Goal: Task Accomplishment & Management: Use online tool/utility

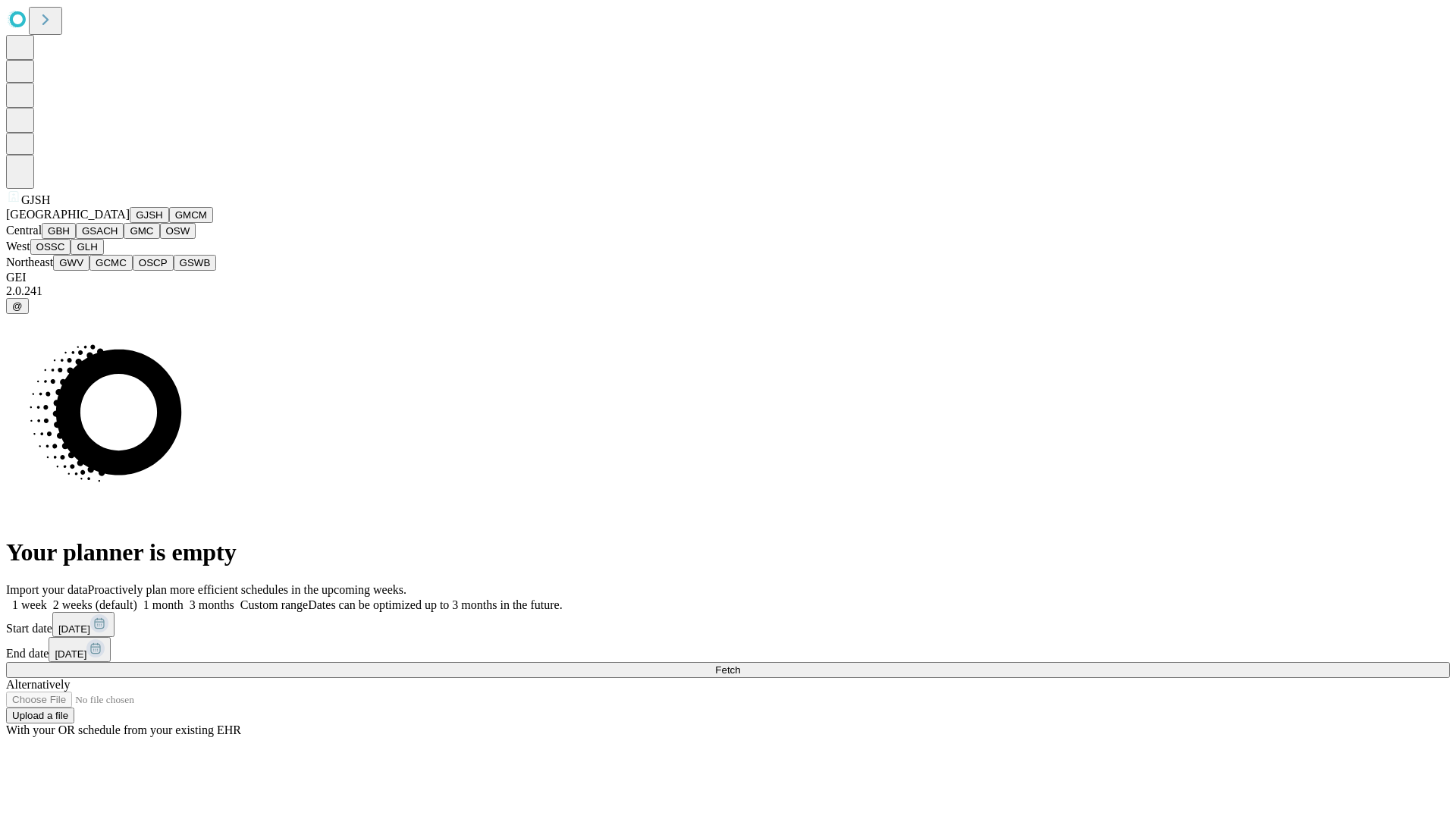
click at [130, 223] on button "GJSH" at bounding box center [149, 215] width 40 height 16
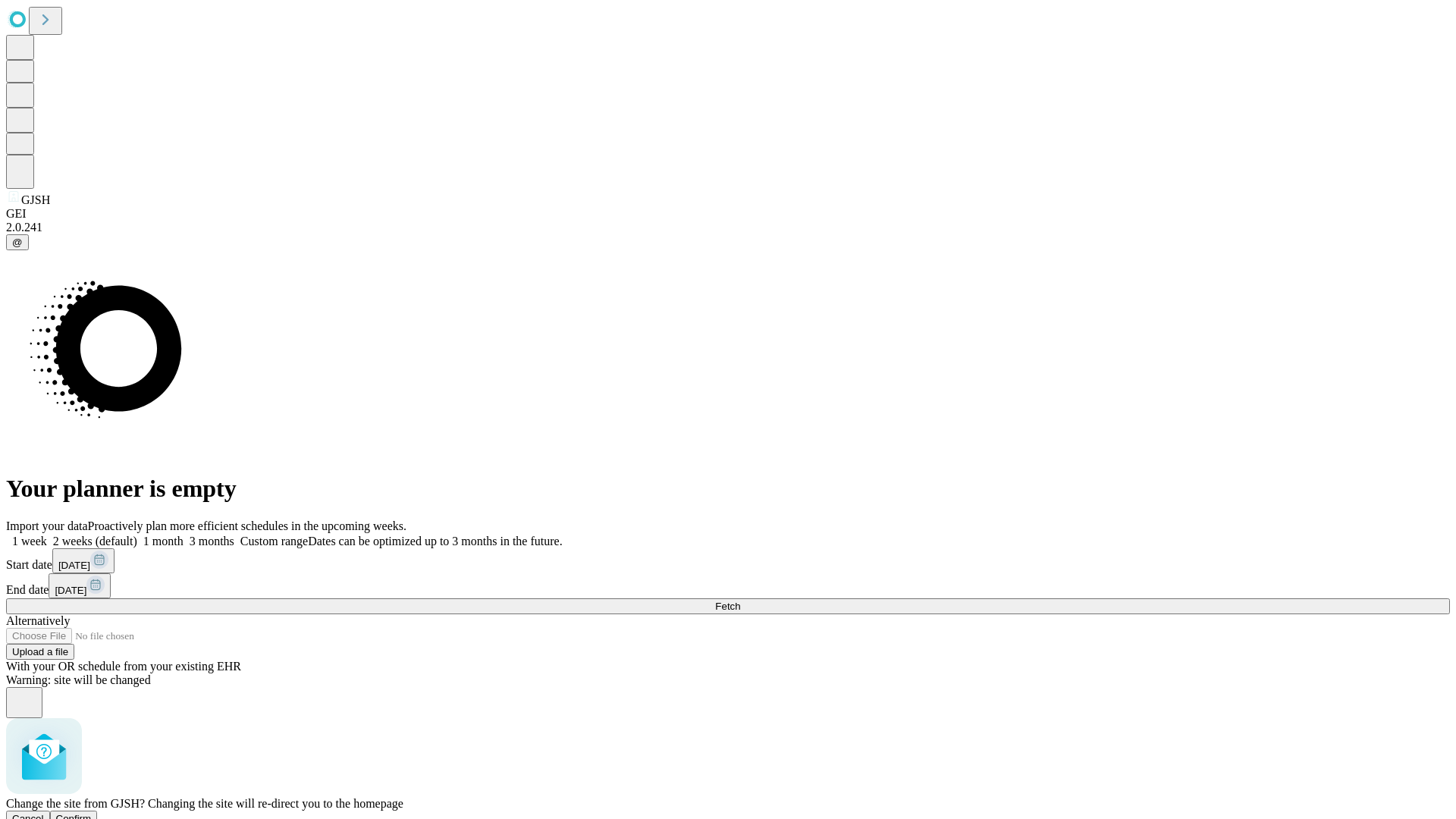
click at [92, 812] on span "Confirm" at bounding box center [74, 818] width 36 height 12
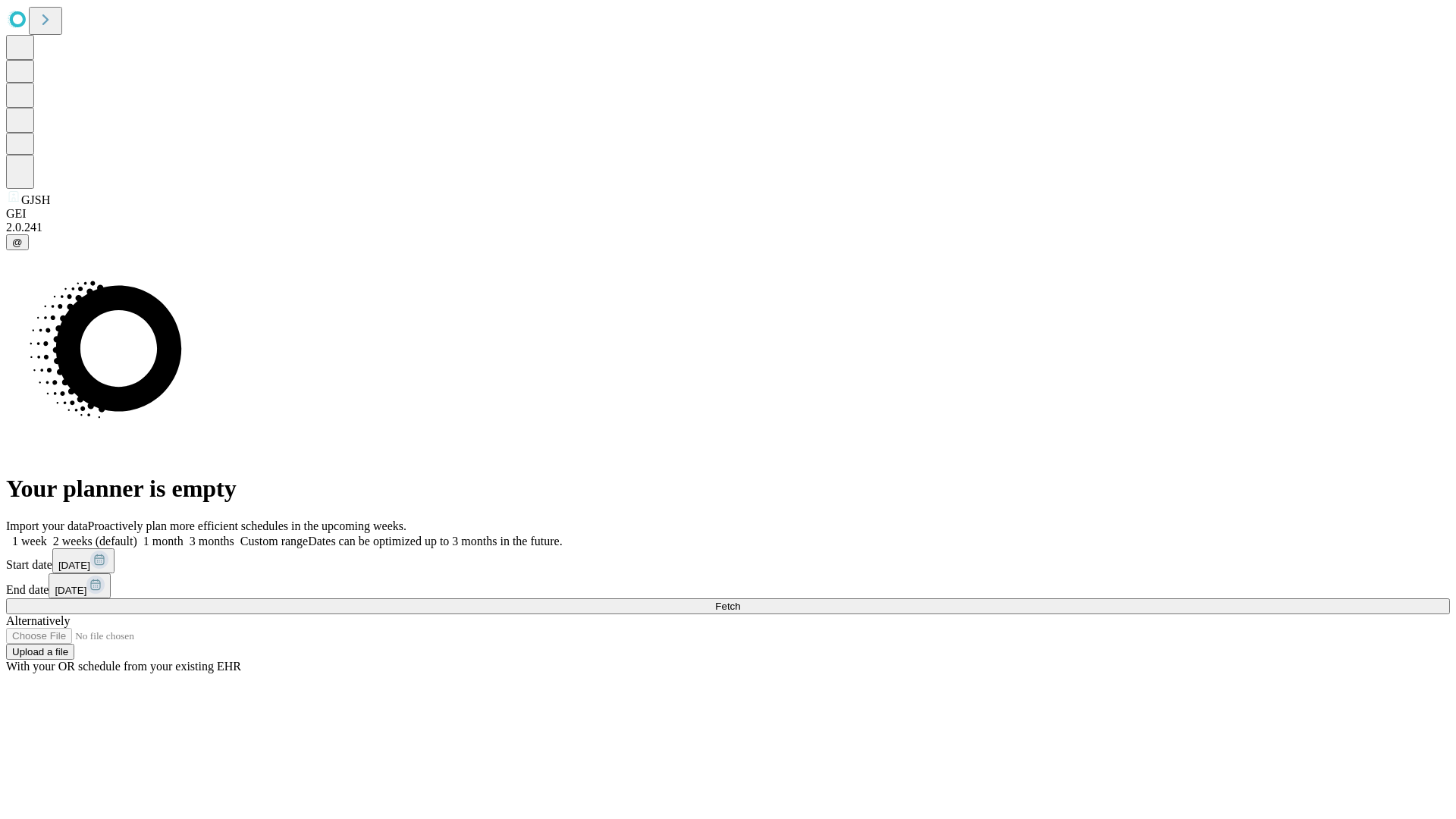
click at [183, 534] on label "1 month" at bounding box center [161, 540] width 47 height 13
click at [740, 600] on span "Fetch" at bounding box center [728, 606] width 25 height 12
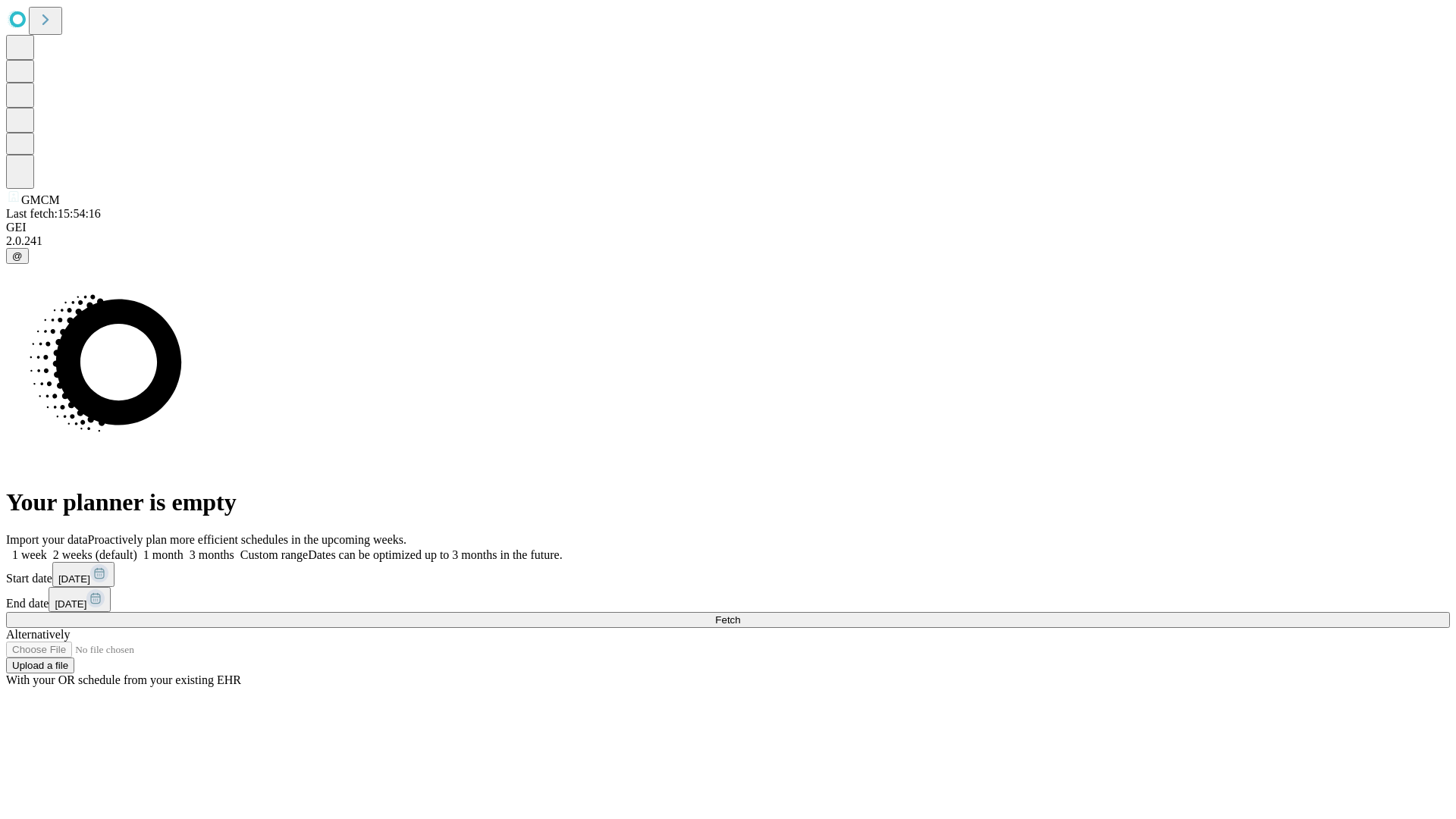
click at [183, 548] on label "1 month" at bounding box center [161, 553] width 47 height 13
click at [740, 614] on span "Fetch" at bounding box center [728, 620] width 25 height 12
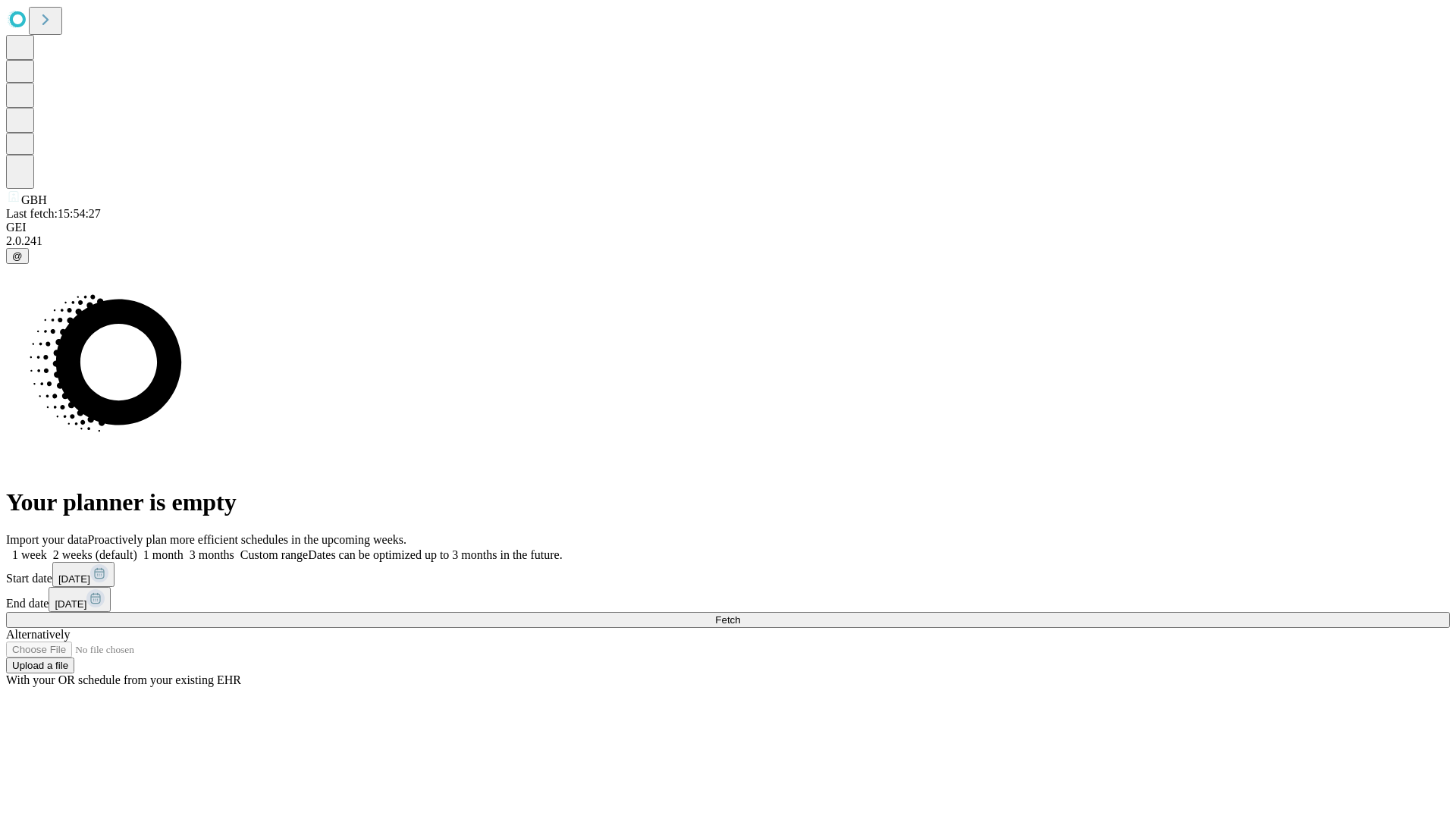
click at [183, 548] on label "1 month" at bounding box center [161, 553] width 47 height 13
click at [740, 614] on span "Fetch" at bounding box center [728, 620] width 25 height 12
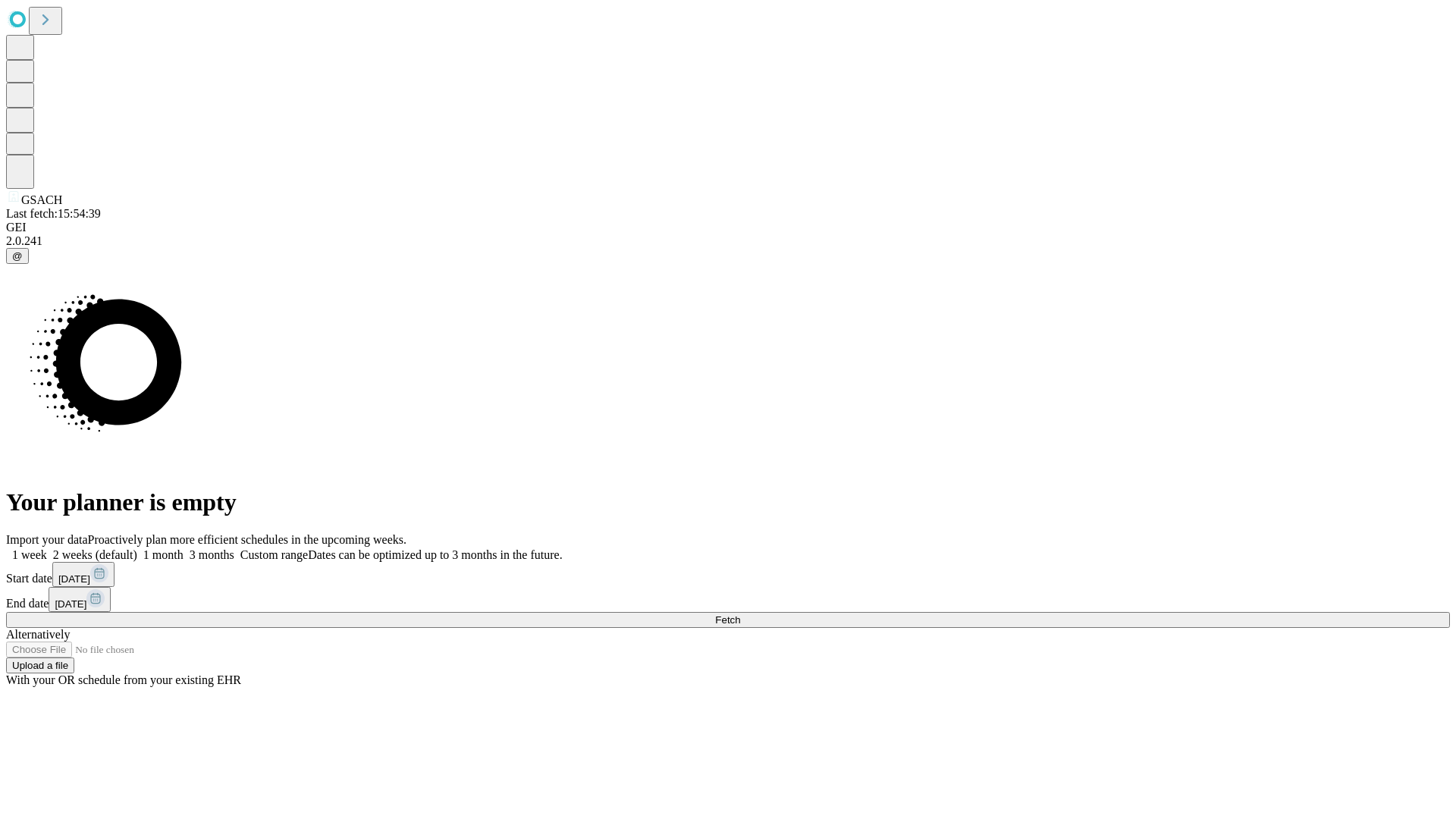
click at [740, 614] on span "Fetch" at bounding box center [728, 620] width 25 height 12
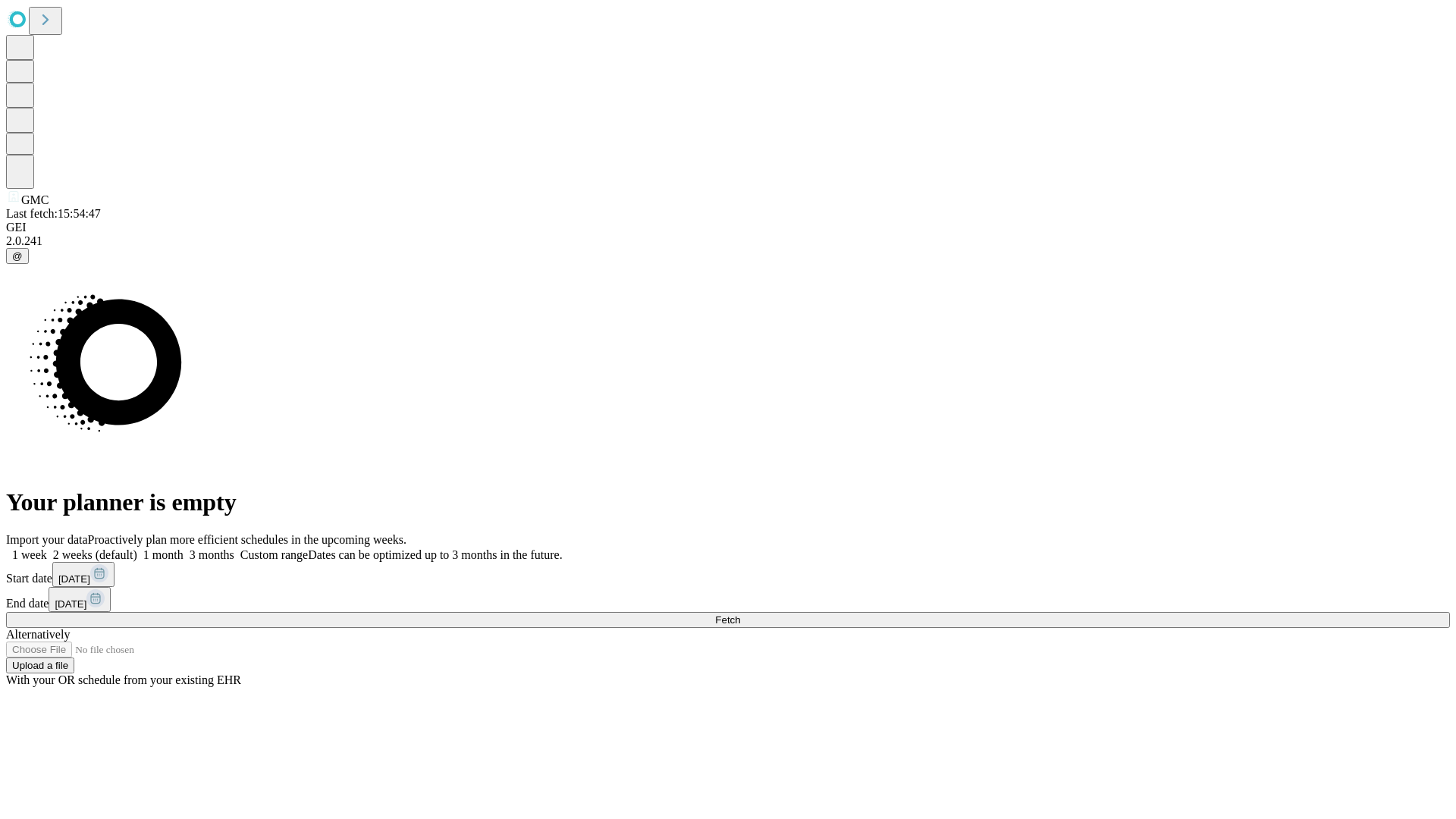
click at [183, 548] on label "1 month" at bounding box center [161, 553] width 47 height 13
click at [740, 614] on span "Fetch" at bounding box center [728, 620] width 25 height 12
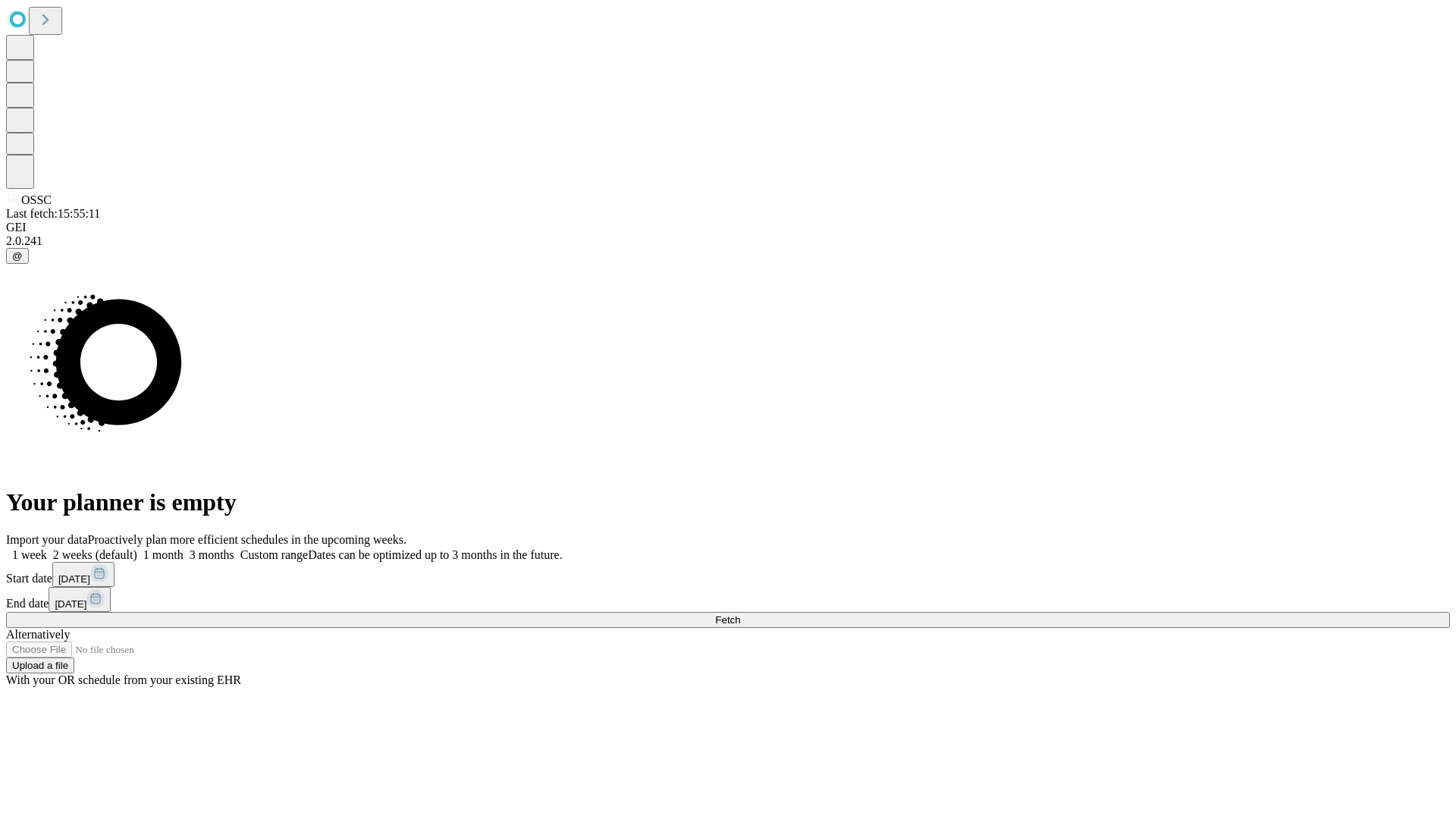
click at [183, 548] on label "1 month" at bounding box center [161, 553] width 47 height 13
click at [740, 614] on span "Fetch" at bounding box center [728, 620] width 25 height 12
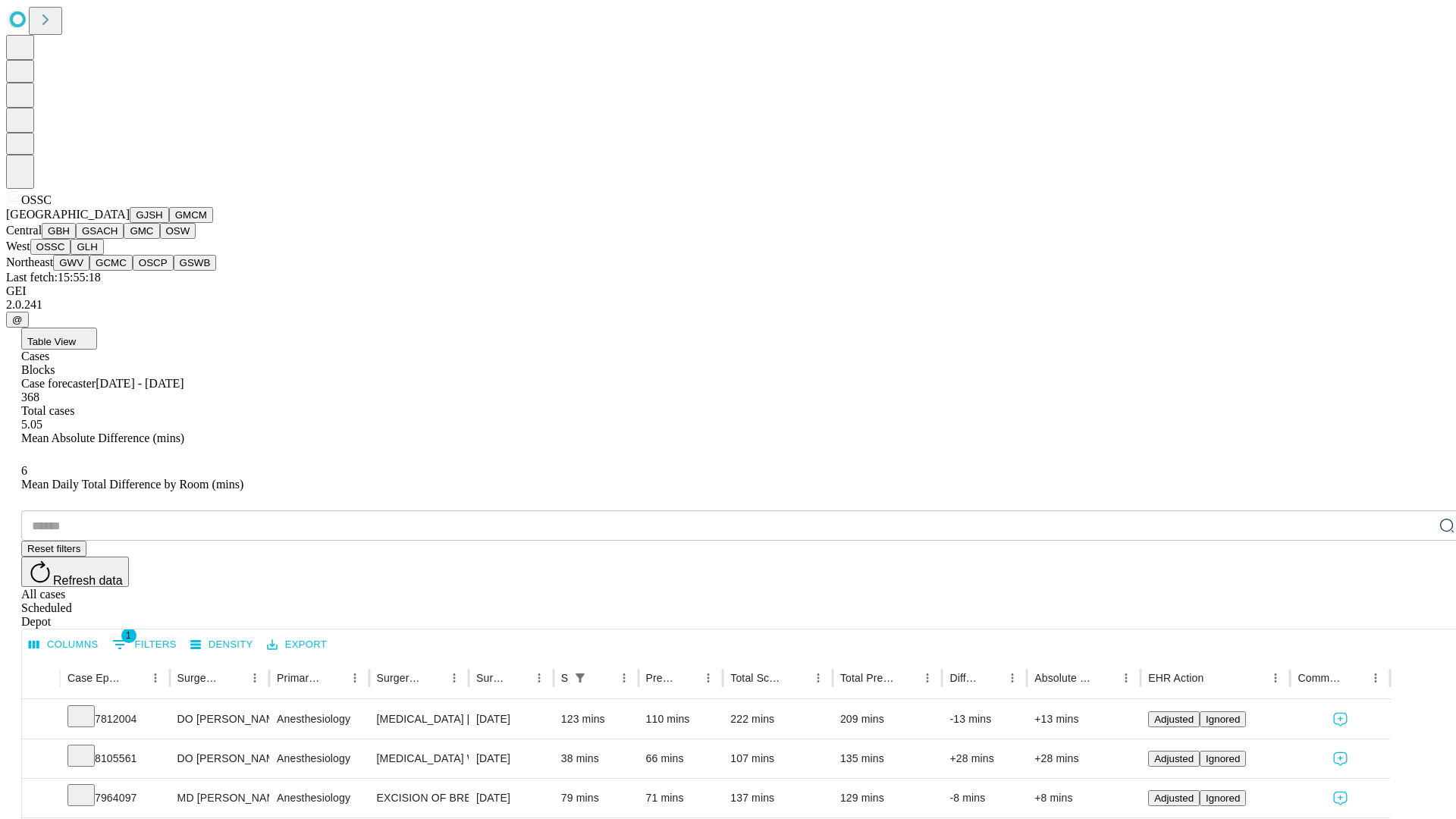
click at [103, 255] on button "GLH" at bounding box center [87, 246] width 33 height 16
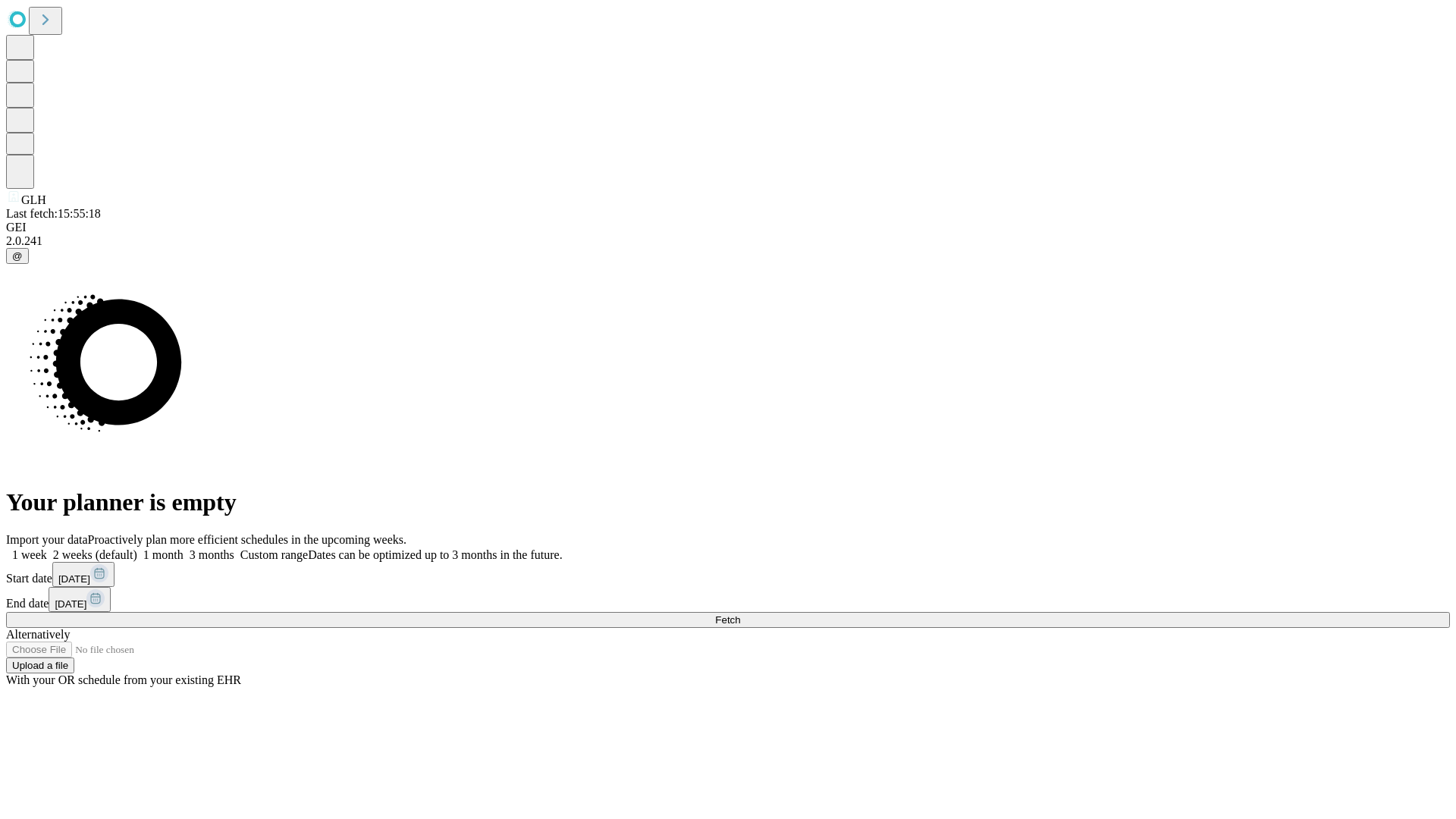
click at [183, 548] on label "1 month" at bounding box center [161, 553] width 47 height 13
click at [740, 614] on span "Fetch" at bounding box center [728, 620] width 25 height 12
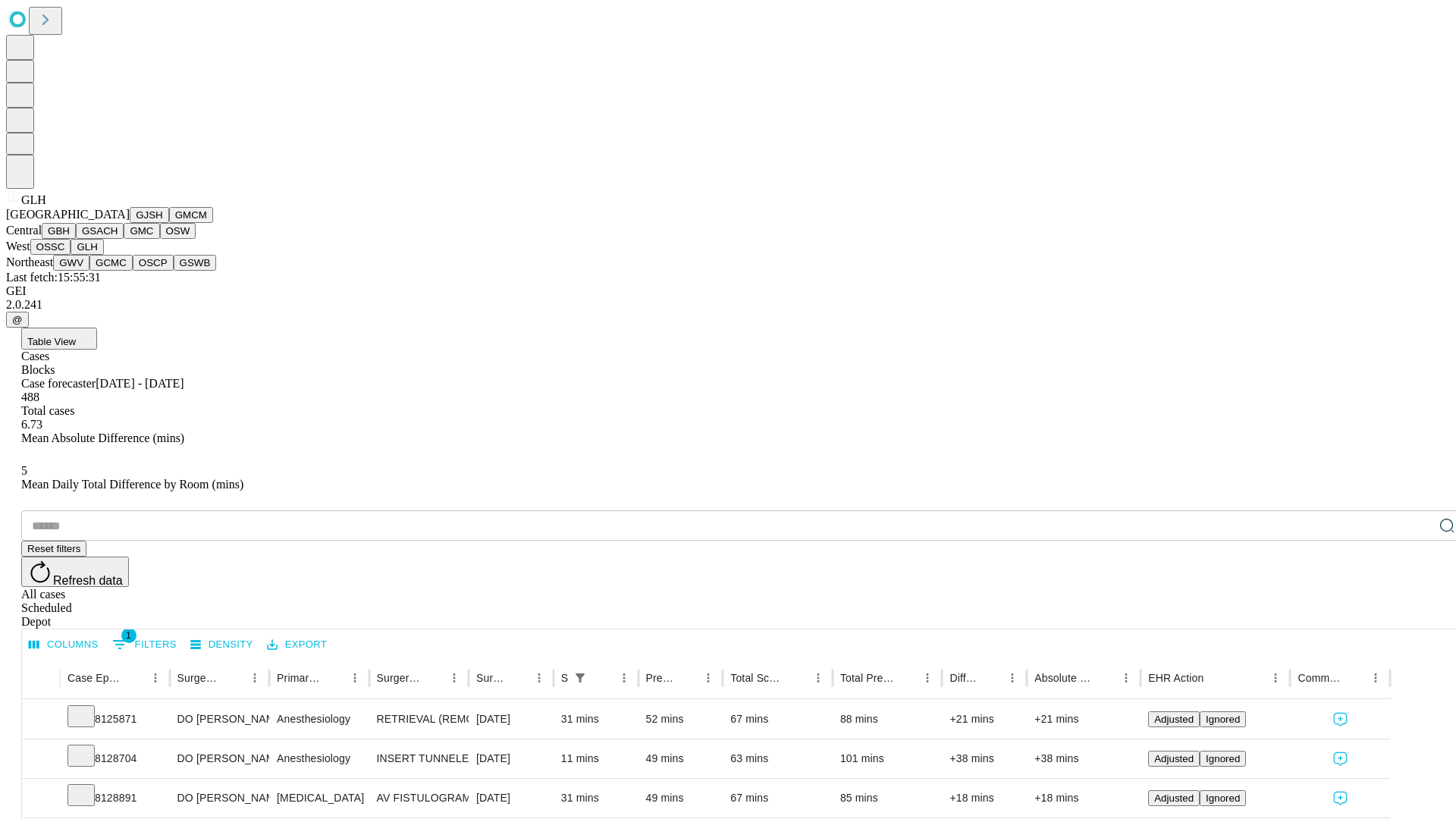
click at [89, 270] on button "GWV" at bounding box center [72, 263] width 37 height 16
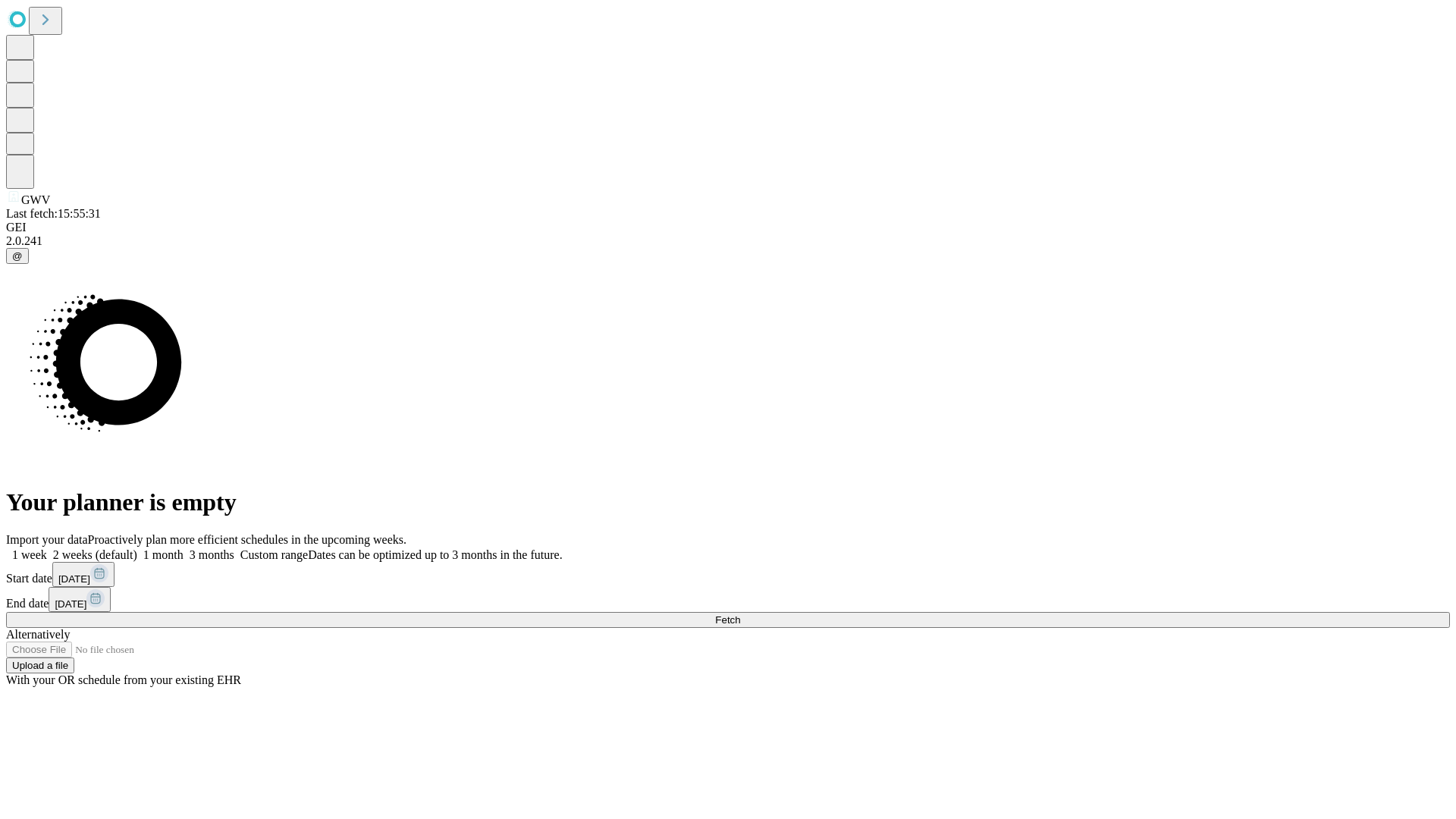
click at [183, 548] on label "1 month" at bounding box center [161, 553] width 47 height 13
click at [740, 614] on span "Fetch" at bounding box center [728, 620] width 25 height 12
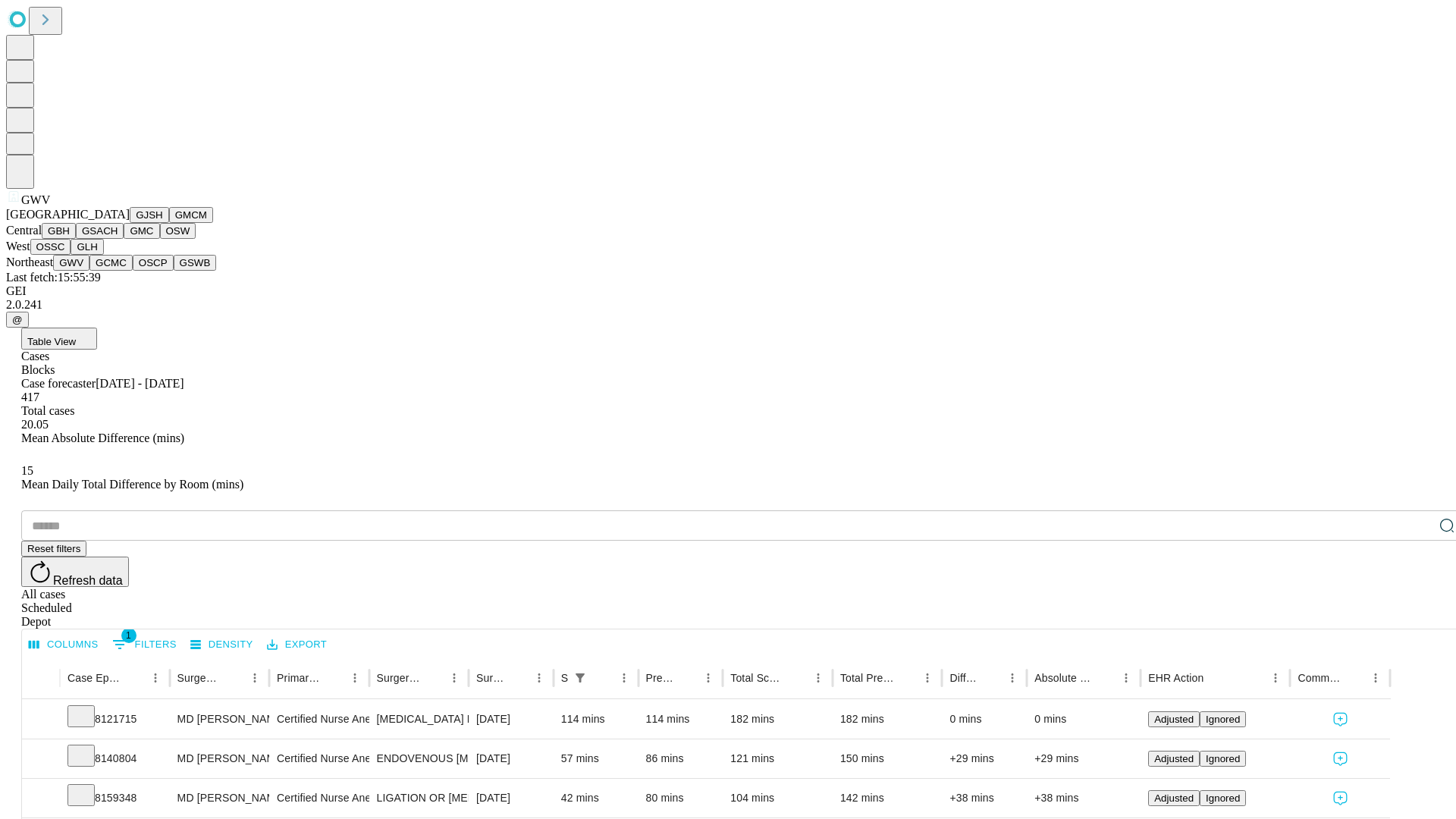
click at [117, 270] on button "GCMC" at bounding box center [111, 263] width 44 height 16
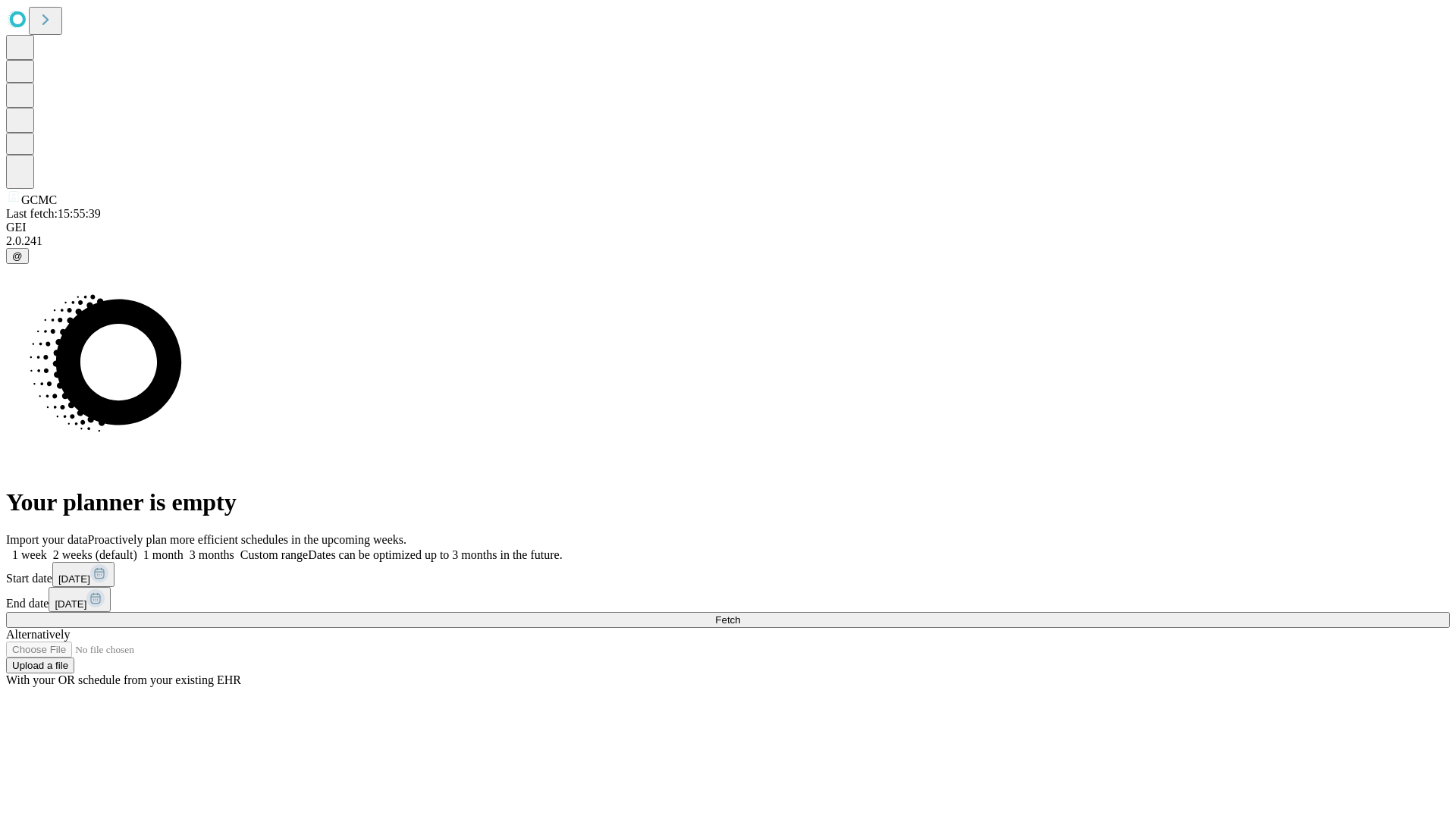
click at [183, 548] on label "1 month" at bounding box center [161, 553] width 47 height 13
click at [740, 614] on span "Fetch" at bounding box center [728, 620] width 25 height 12
click at [183, 548] on label "1 month" at bounding box center [161, 553] width 47 height 13
click at [740, 614] on span "Fetch" at bounding box center [728, 620] width 25 height 12
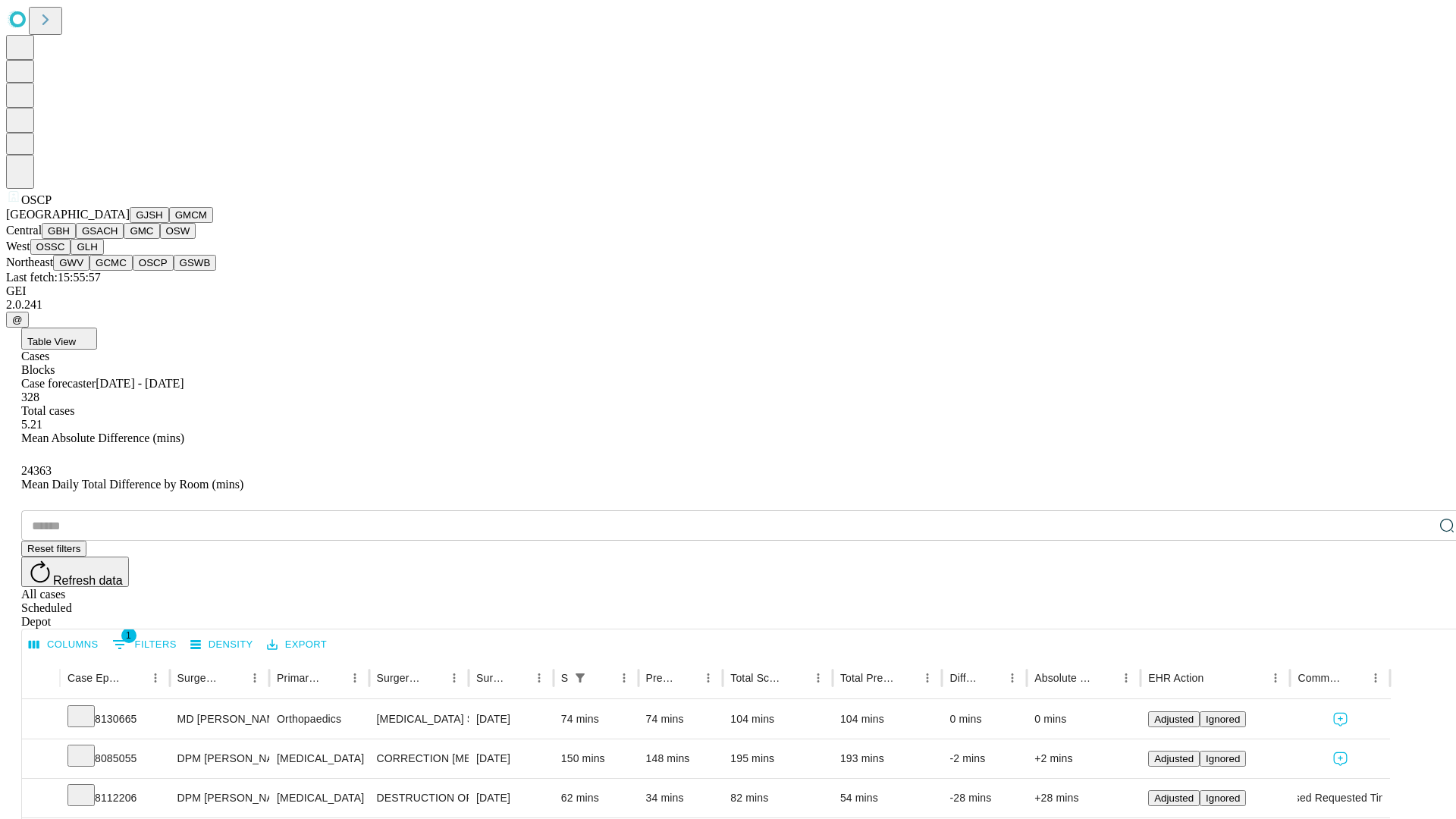
click at [174, 270] on button "GSWB" at bounding box center [195, 263] width 44 height 16
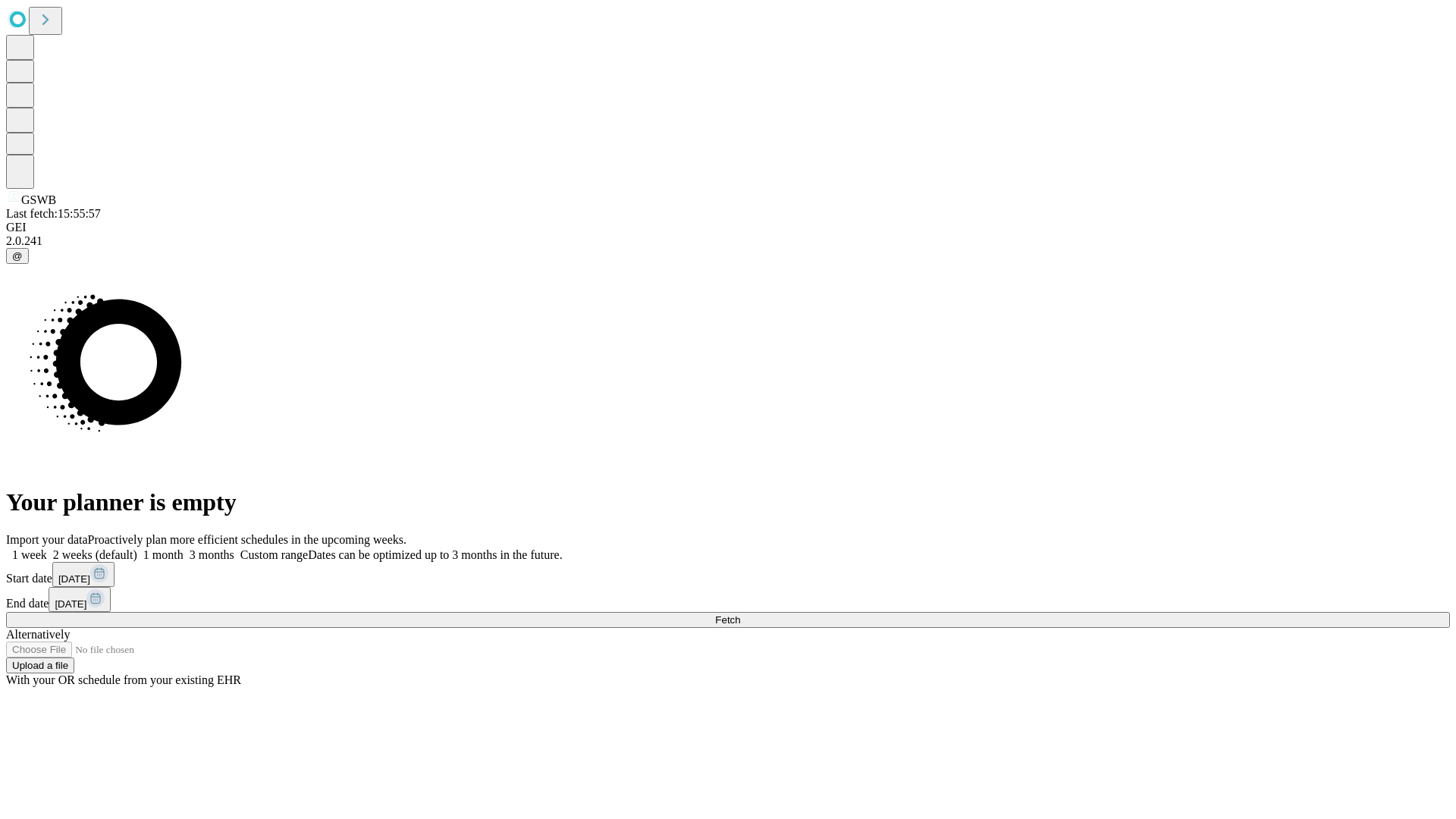
click at [183, 548] on label "1 month" at bounding box center [161, 553] width 47 height 13
click at [740, 614] on span "Fetch" at bounding box center [728, 620] width 25 height 12
